Goal: Book appointment/travel/reservation

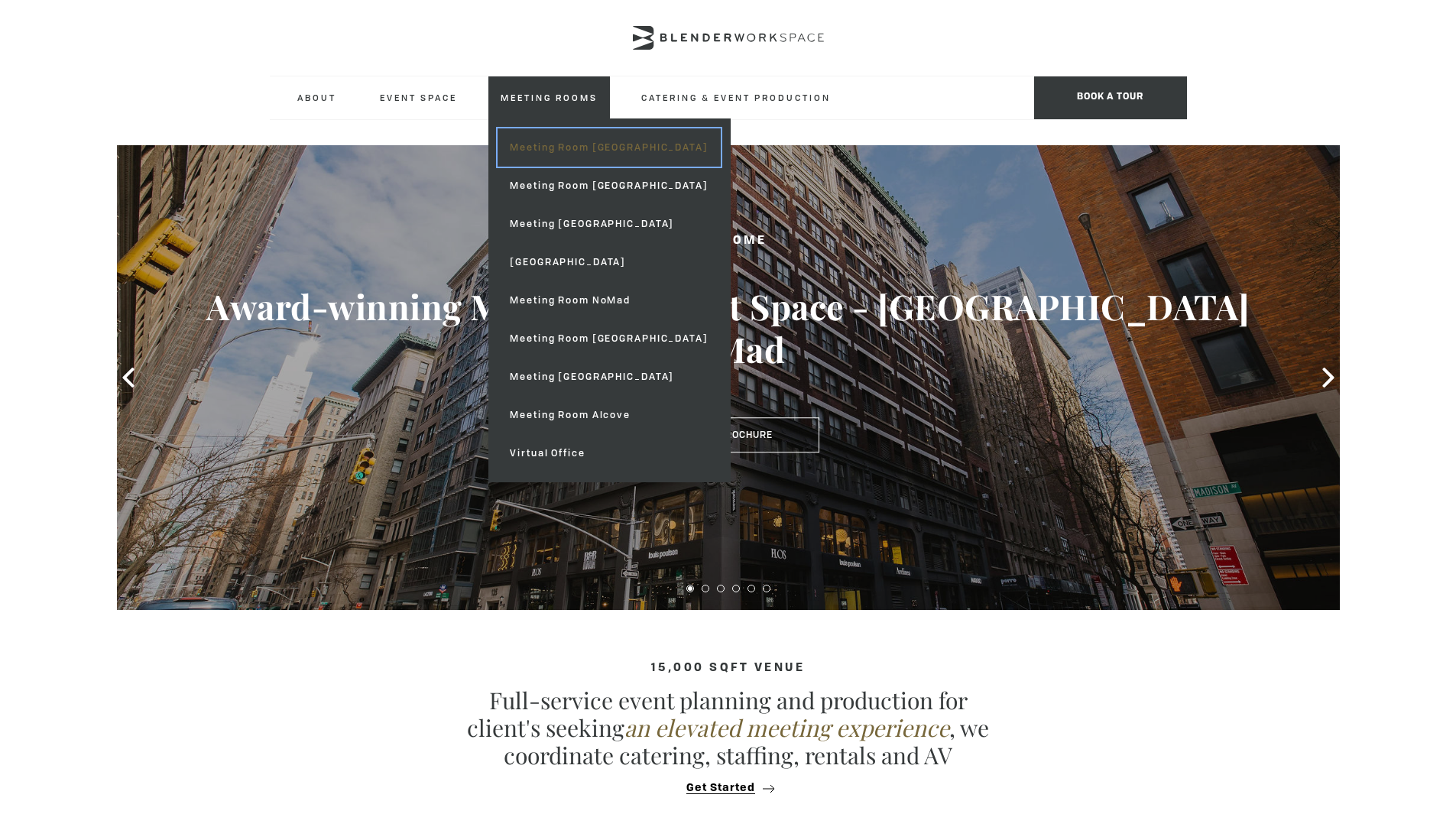
click at [555, 147] on link "Meeting Room [GEOGRAPHIC_DATA]" at bounding box center [609, 147] width 222 height 38
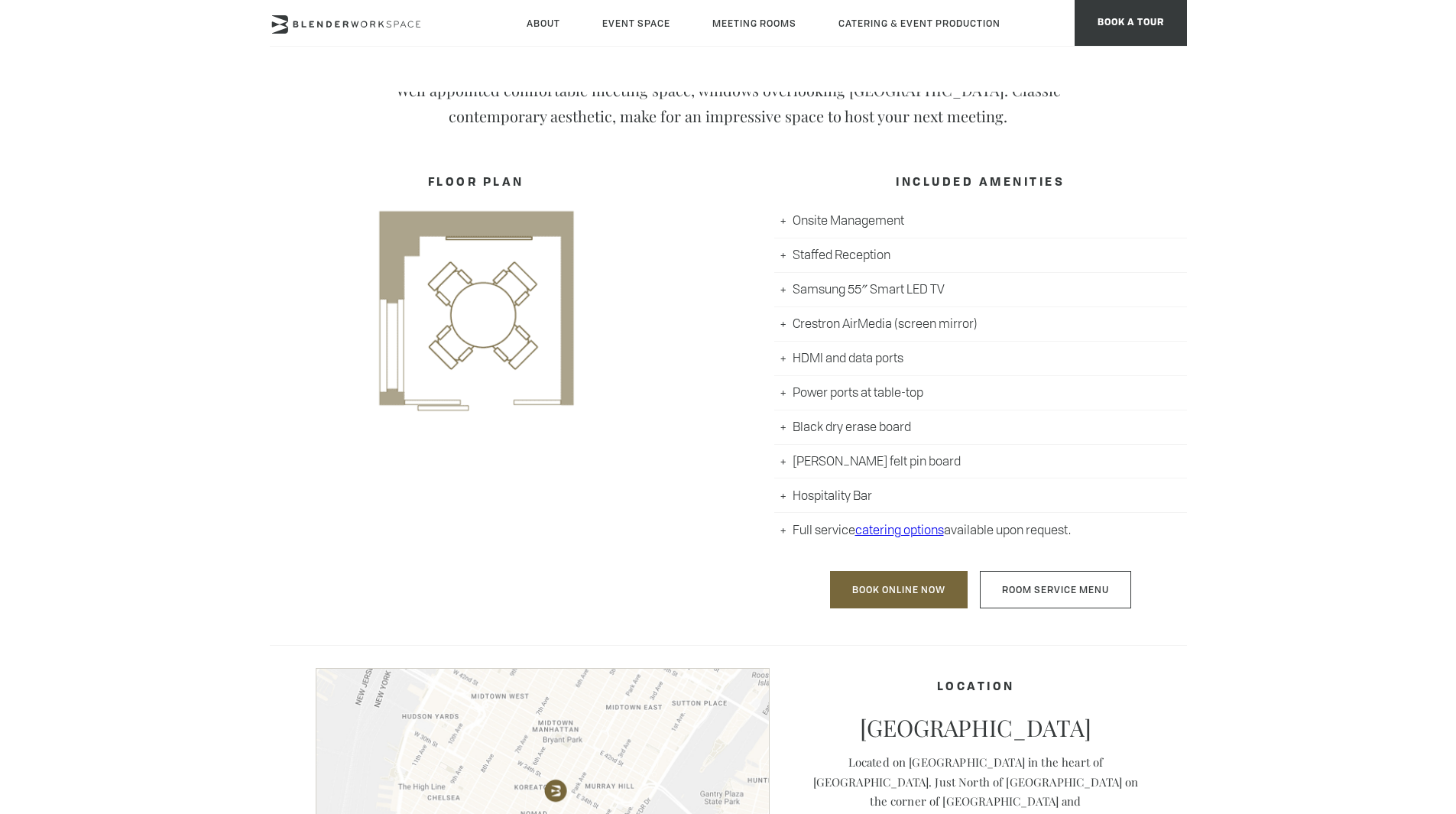
scroll to position [659, 0]
click at [886, 584] on link "Book Online Now" at bounding box center [899, 588] width 137 height 37
